Goal: Check status: Check status

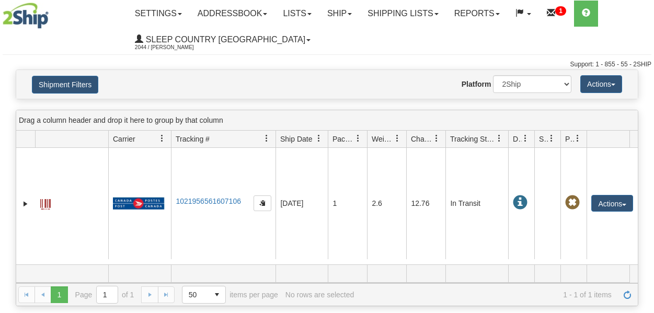
click at [428, 17] on link "Shipping lists" at bounding box center [403, 14] width 86 height 26
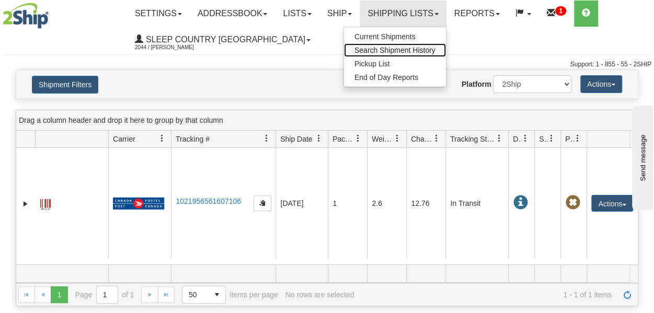
click at [411, 46] on span "Search Shipment History" at bounding box center [395, 50] width 81 height 8
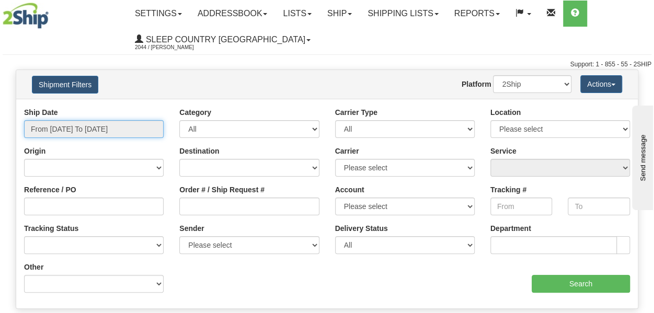
click at [72, 121] on input "From [DATE] To [DATE]" at bounding box center [94, 129] width 140 height 18
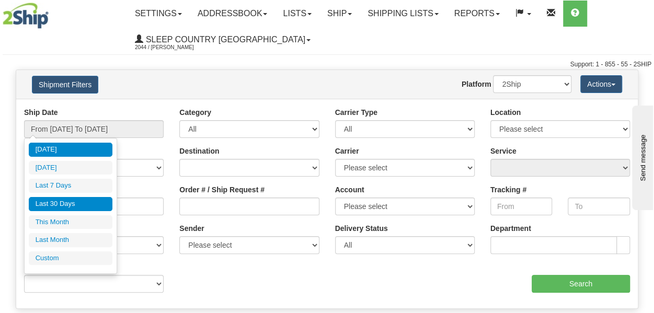
click at [65, 202] on li "Last 30 Days" at bounding box center [71, 204] width 84 height 14
type input "From [DATE] To [DATE]"
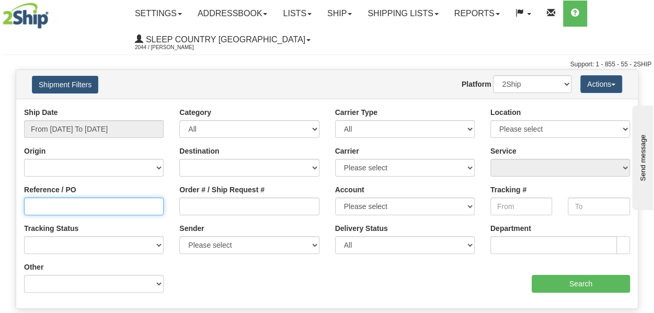
click at [59, 207] on input "Reference / PO" at bounding box center [94, 207] width 140 height 18
paste input "9000H977724"
type input "9000H977724"
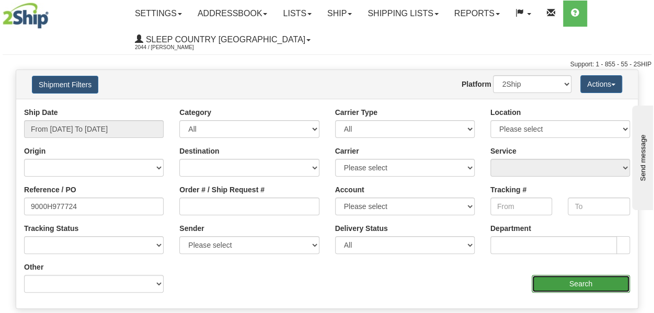
click at [565, 287] on input "Search" at bounding box center [581, 284] width 98 height 18
